Goal: Task Accomplishment & Management: Manage account settings

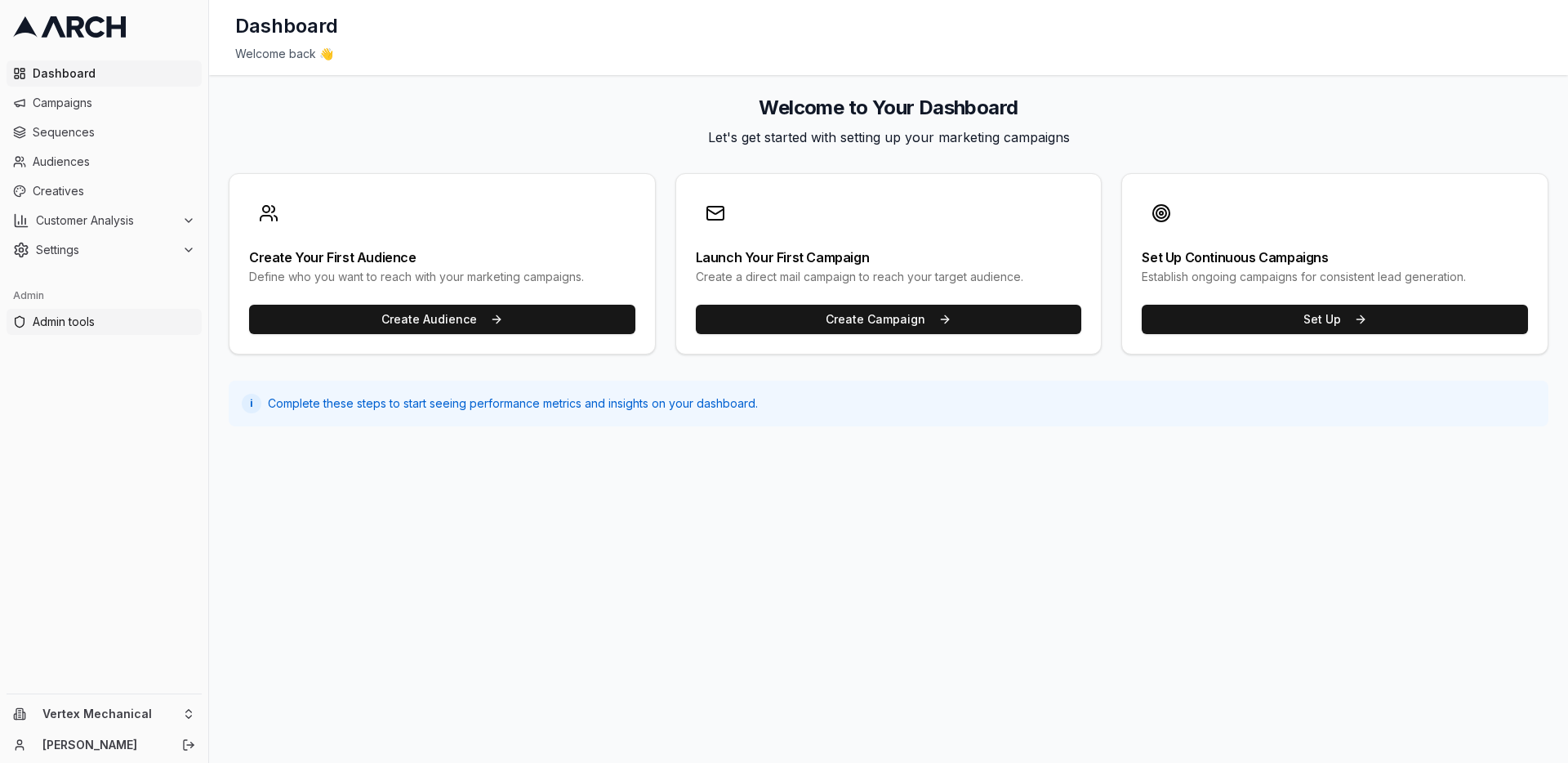
click at [115, 315] on span "Admin tools" at bounding box center [114, 321] width 163 height 16
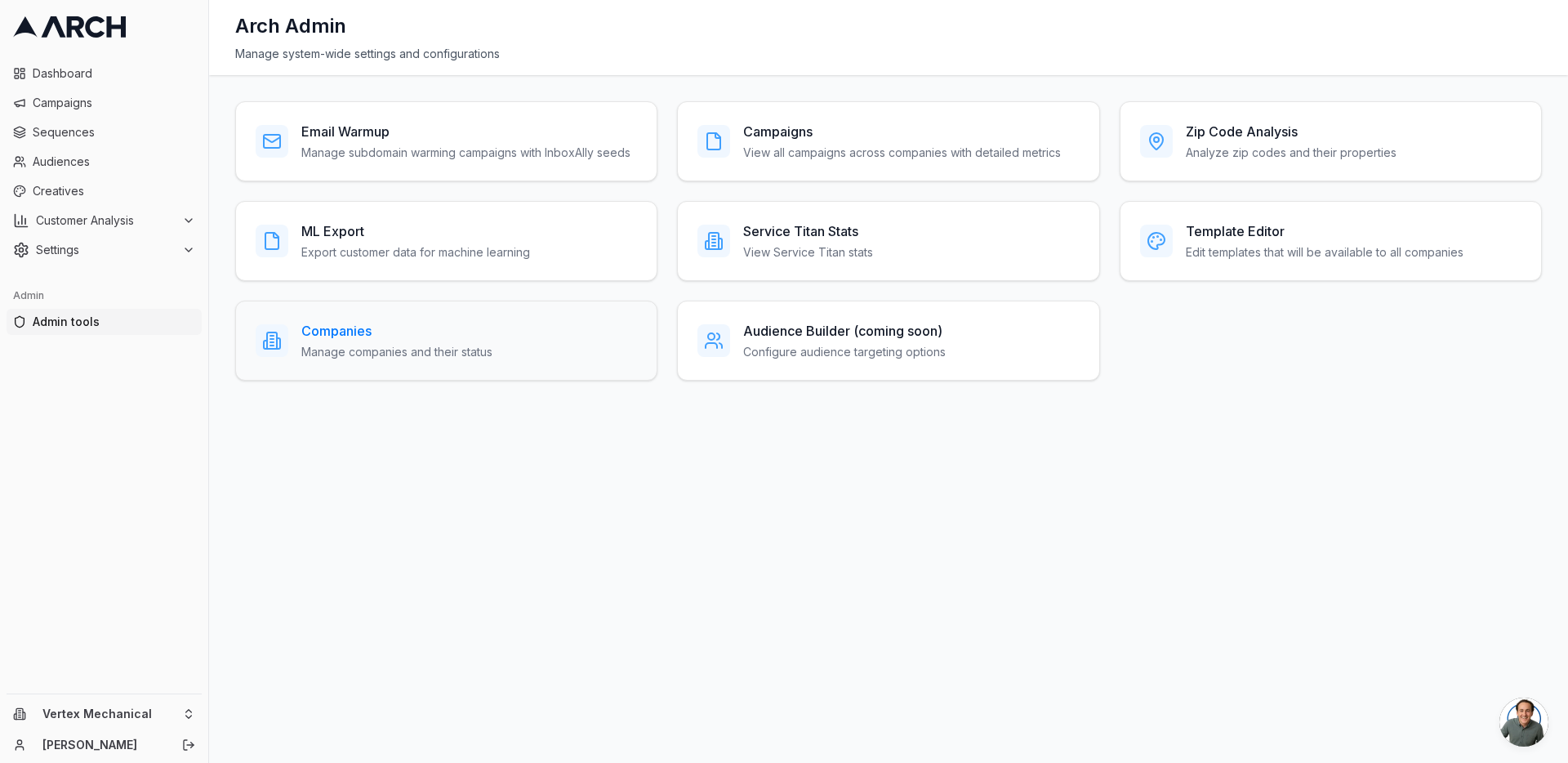
click at [305, 361] on div "Companies Manage companies and their status" at bounding box center [446, 340] width 422 height 80
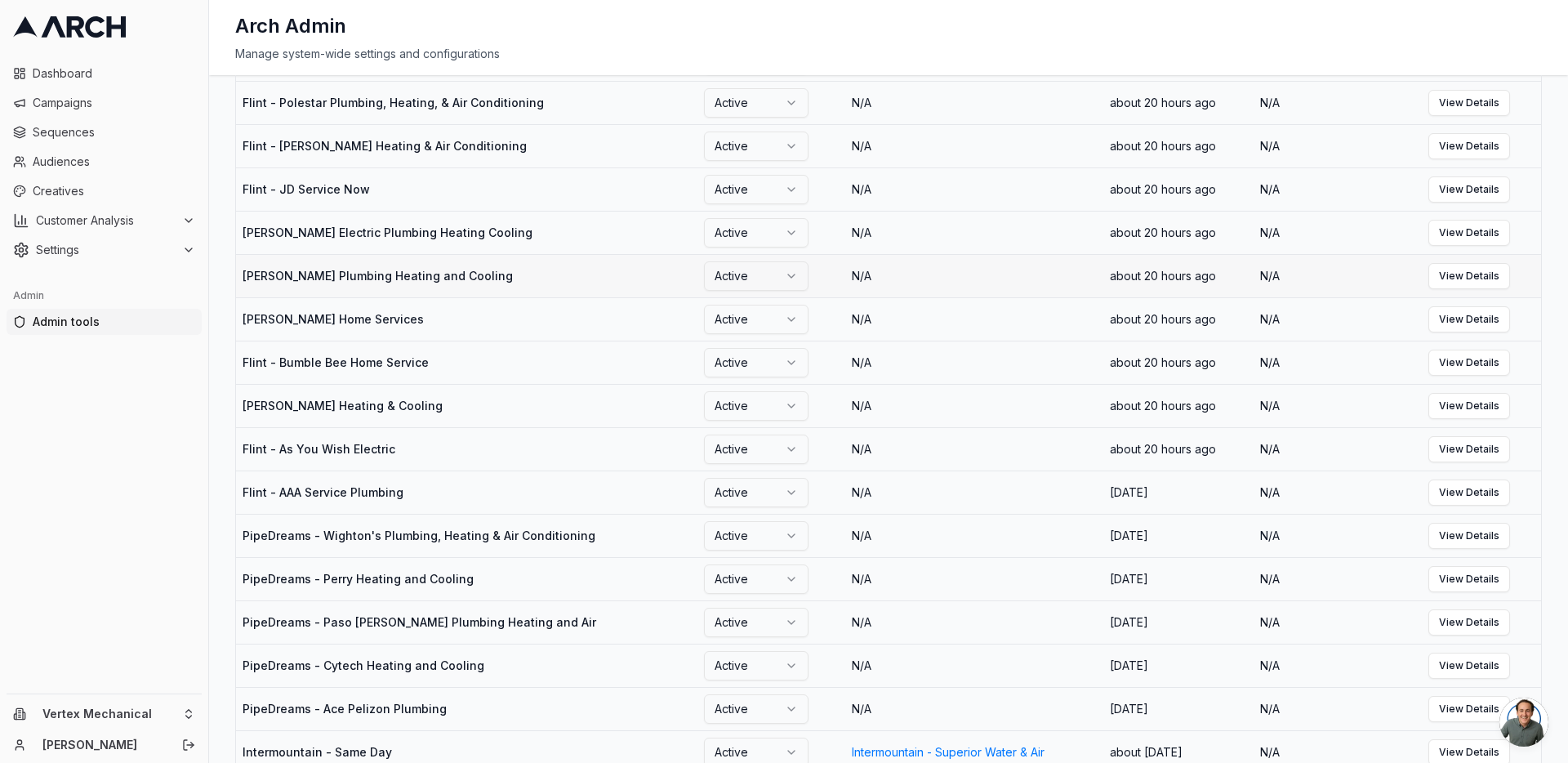
scroll to position [294, 0]
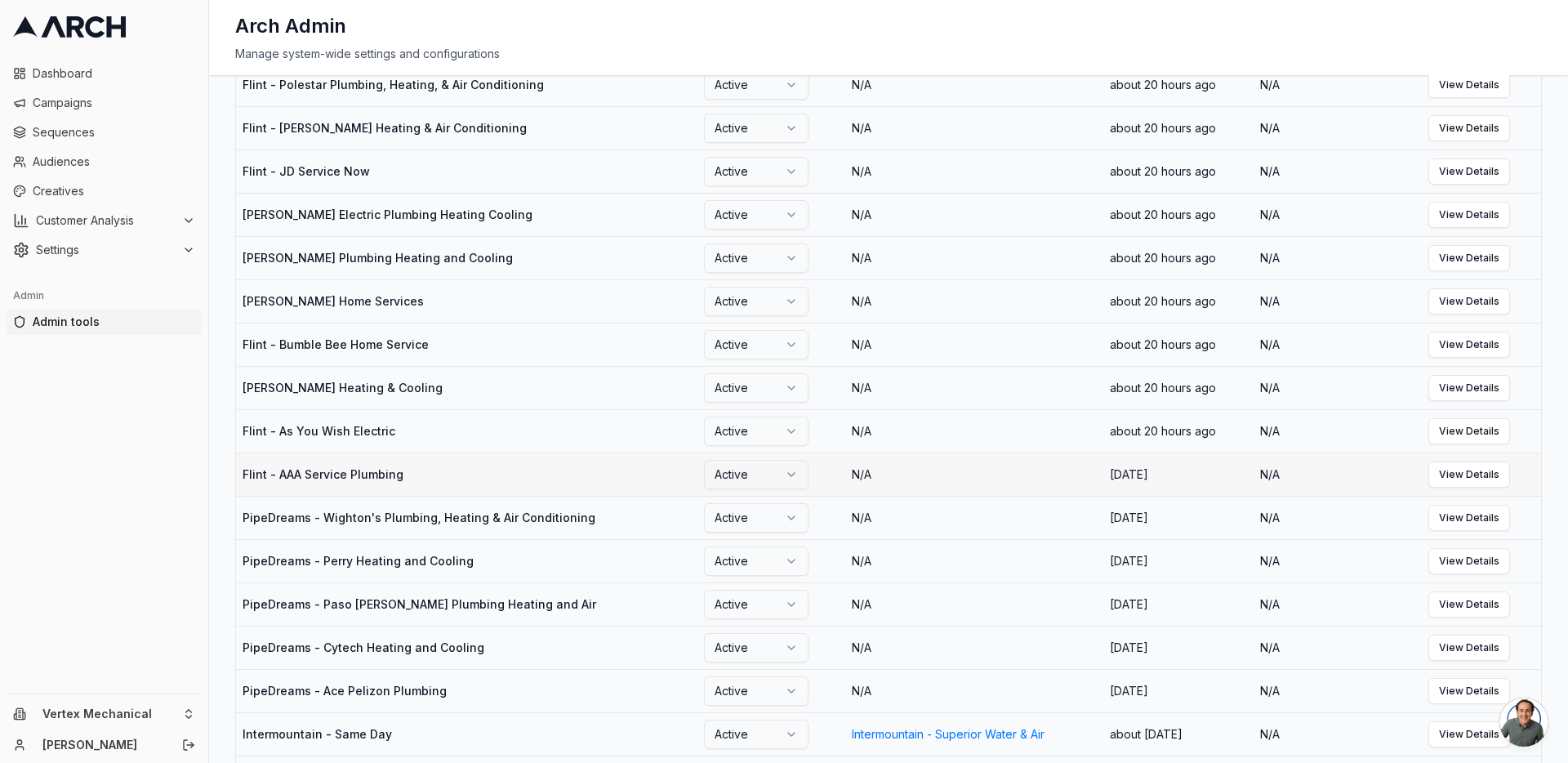
click at [345, 496] on td "Flint - AAA Service Plumbing" at bounding box center [467, 474] width 462 height 44
click at [1483, 487] on link "View Details" at bounding box center [1469, 474] width 81 height 27
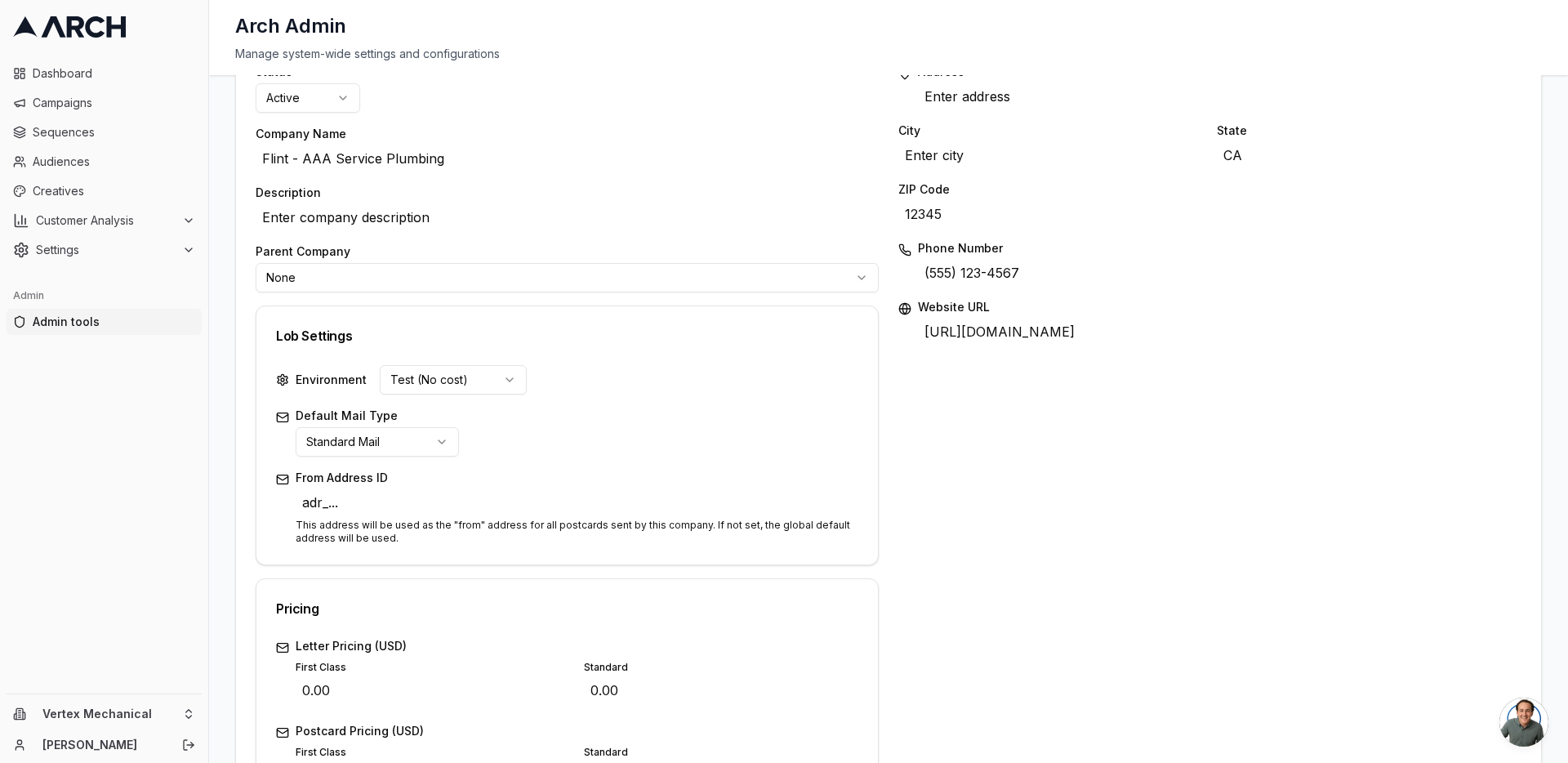
scroll to position [589, 0]
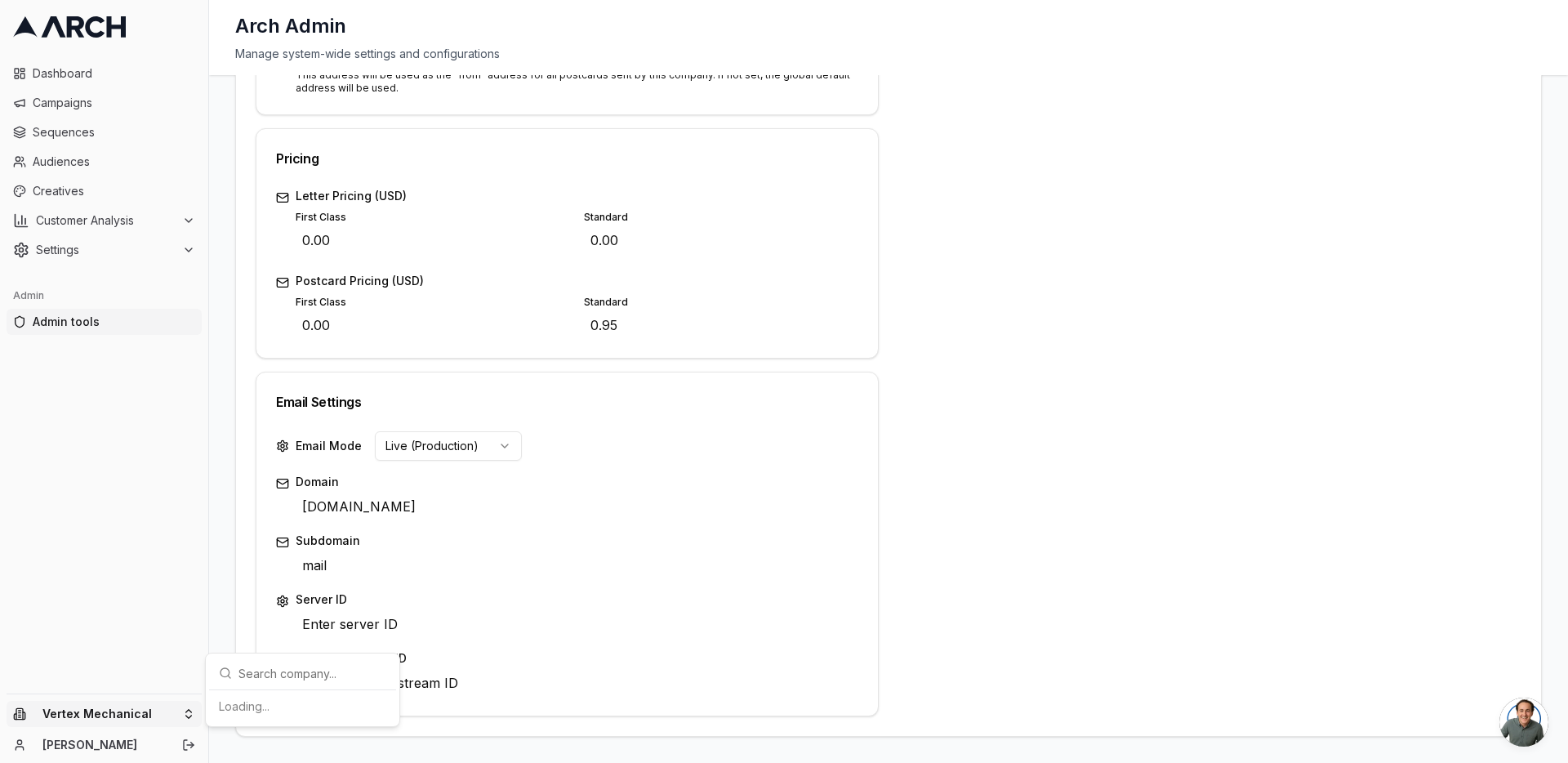
click at [188, 712] on html "Dashboard Campaigns Sequences Audiences Creatives Customer Analysis Settings Ad…" at bounding box center [784, 381] width 1568 height 763
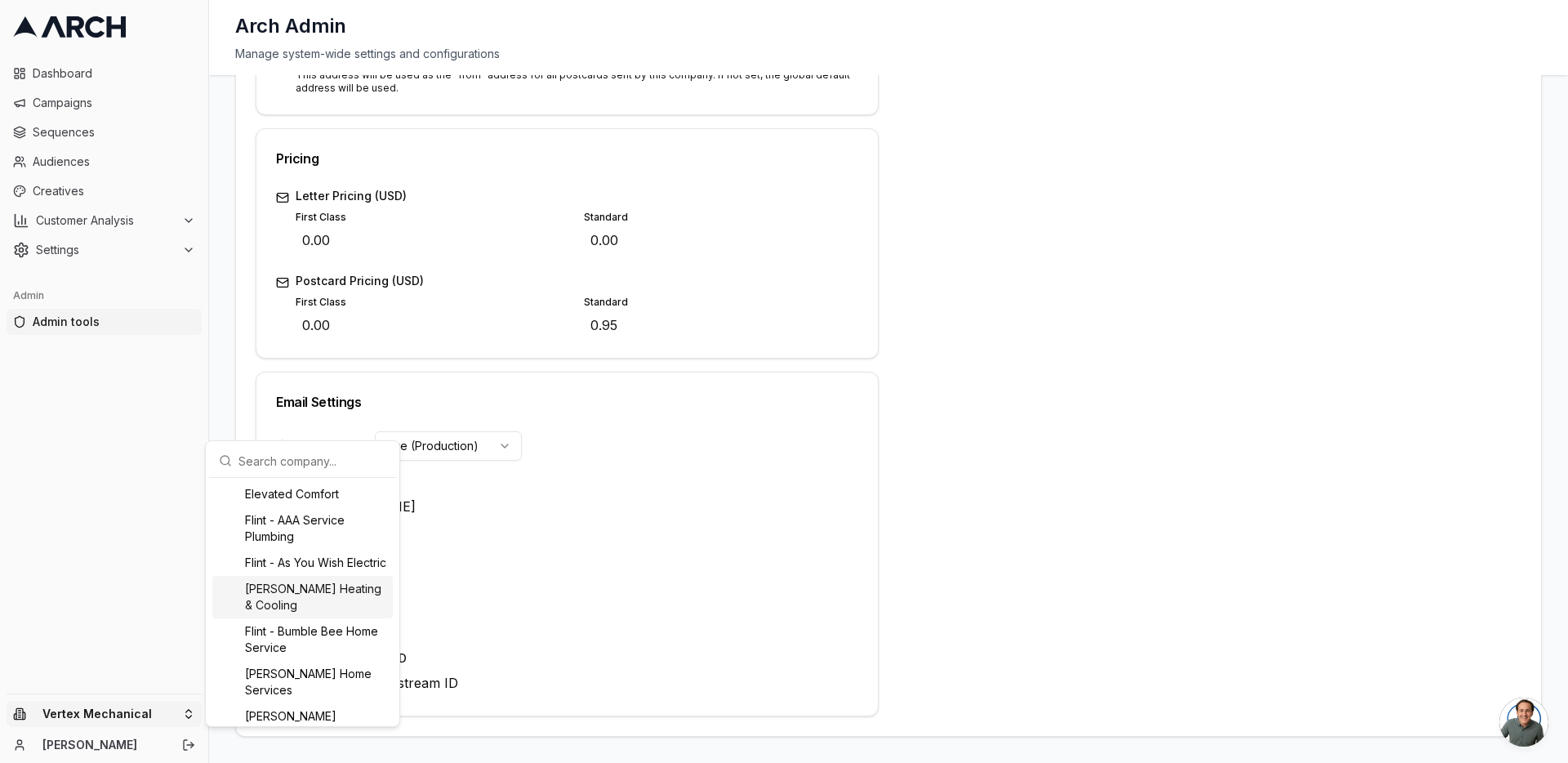
scroll to position [392, 0]
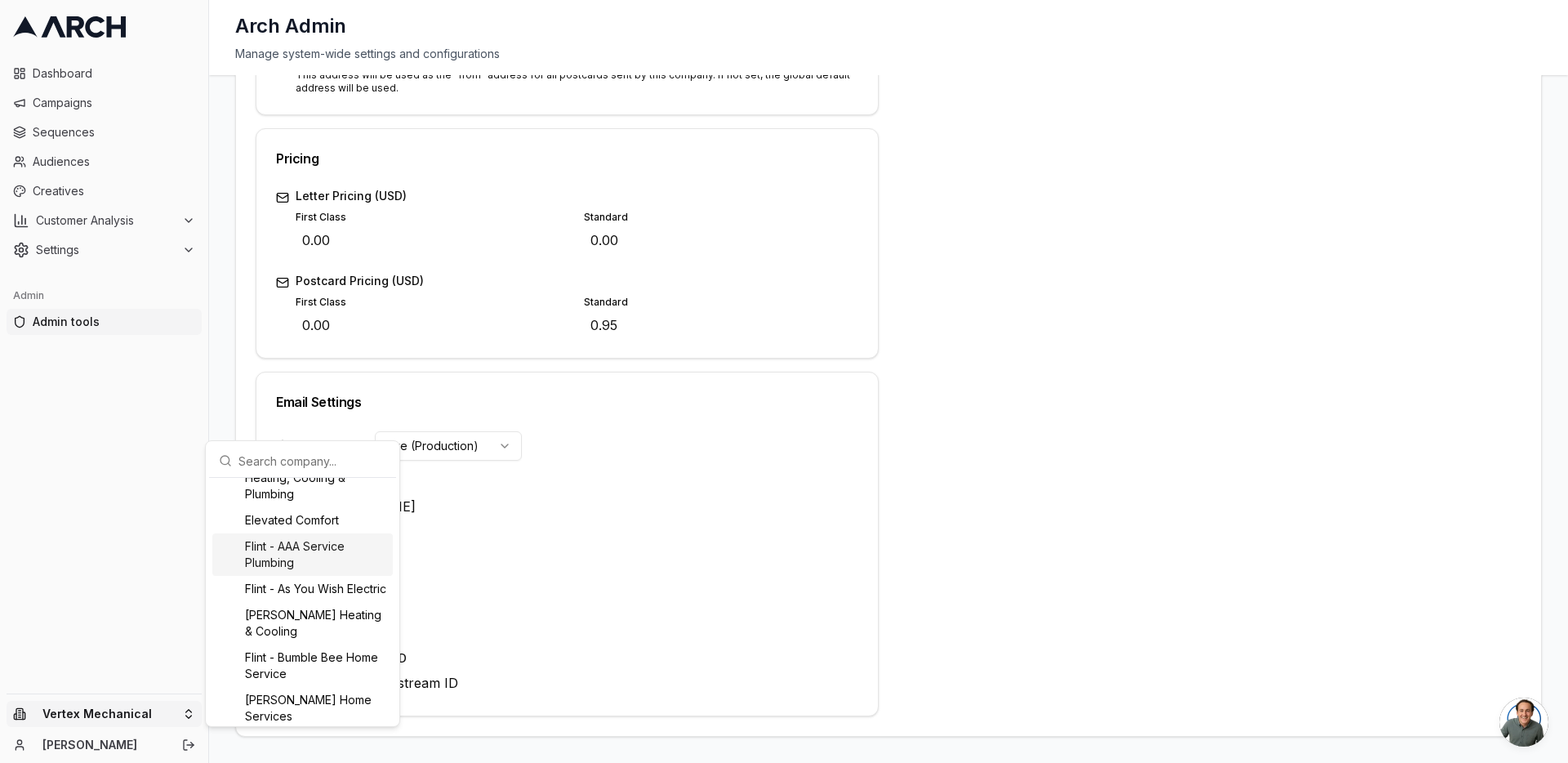
click at [307, 552] on div "Flint - AAA Service Plumbing" at bounding box center [302, 555] width 181 height 43
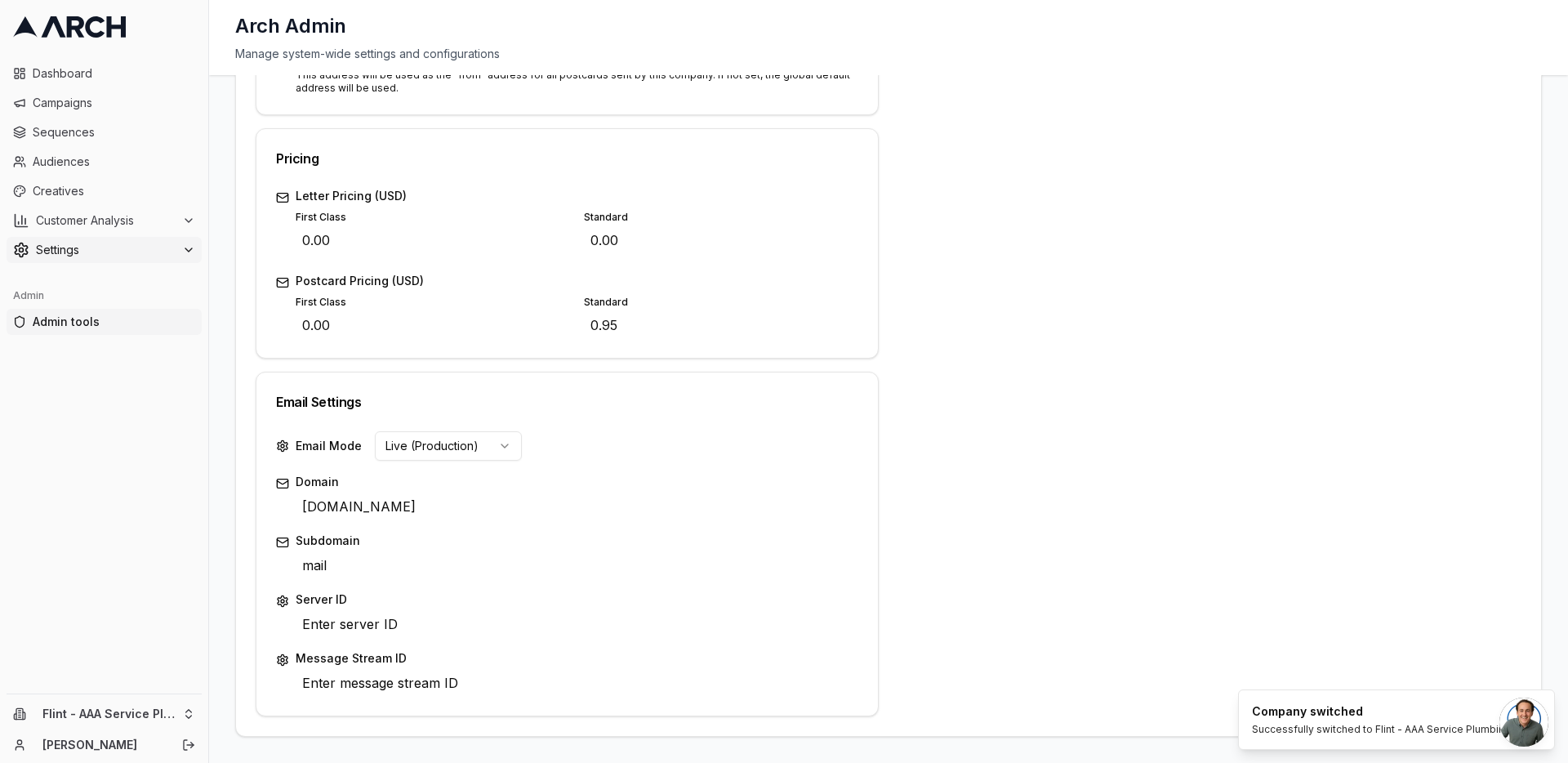
click at [141, 254] on span "Settings" at bounding box center [105, 249] width 140 height 16
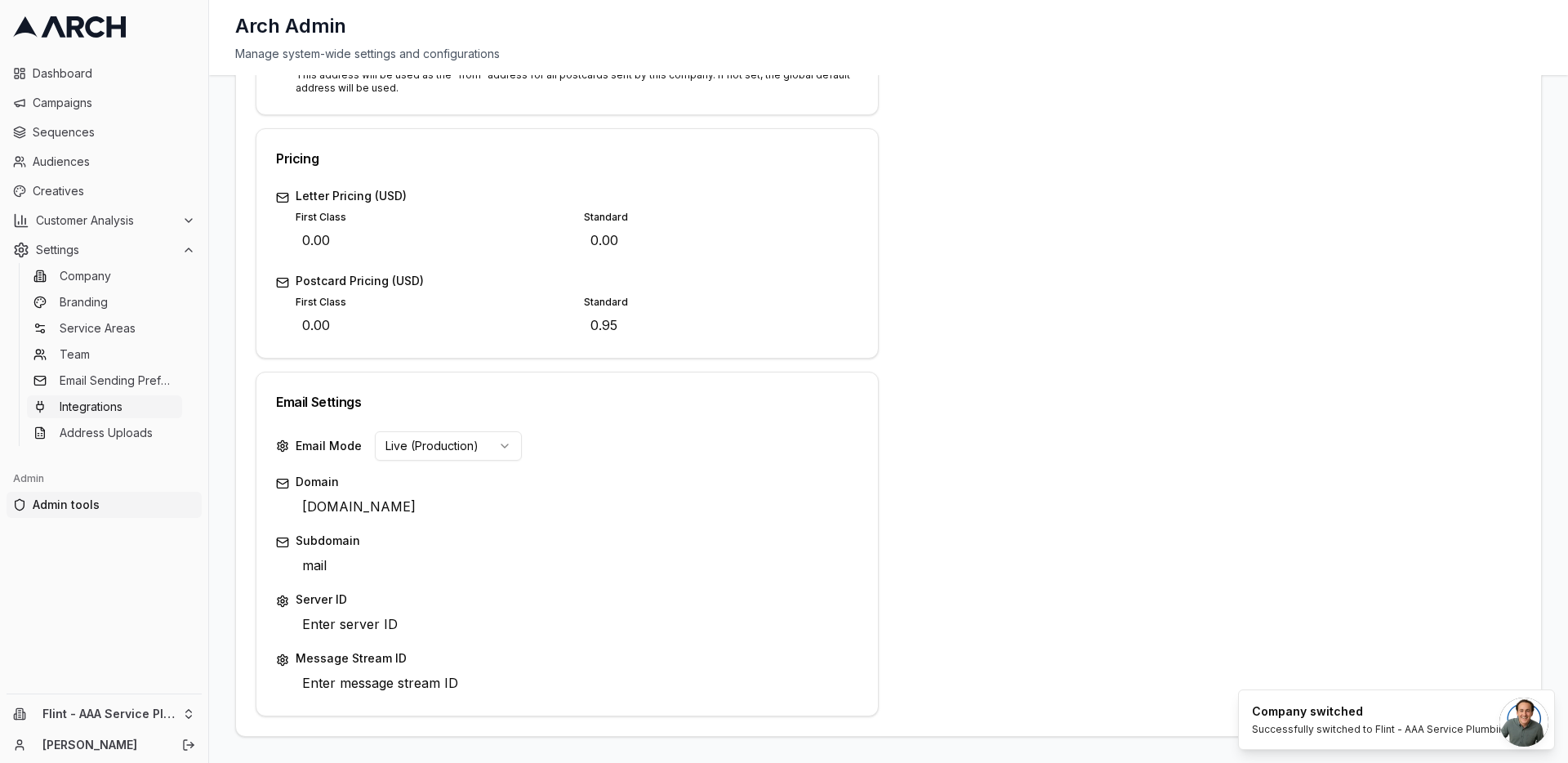
click at [122, 402] on span "Integrations" at bounding box center [91, 406] width 63 height 16
